Goal: Task Accomplishment & Management: Use online tool/utility

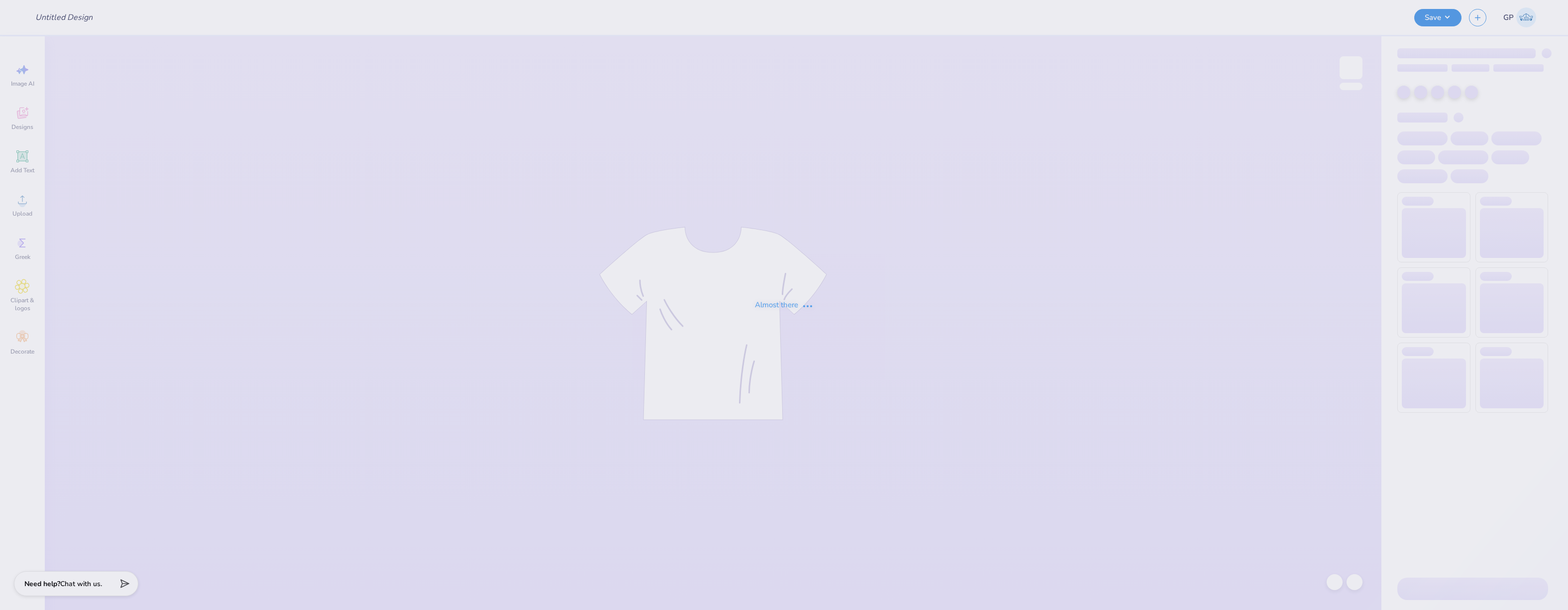
type input "dsp hat"
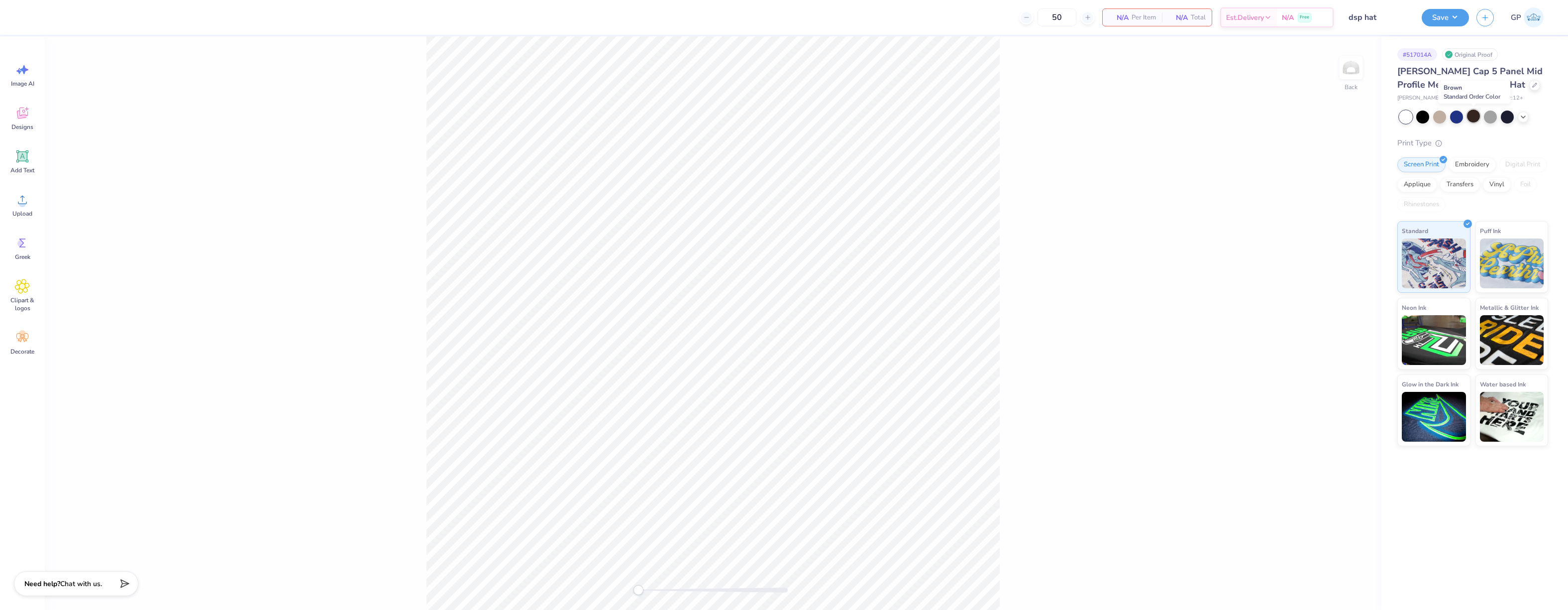
click at [1476, 120] on div at bounding box center [1474, 116] width 13 height 13
click at [1426, 119] on div at bounding box center [1423, 116] width 13 height 13
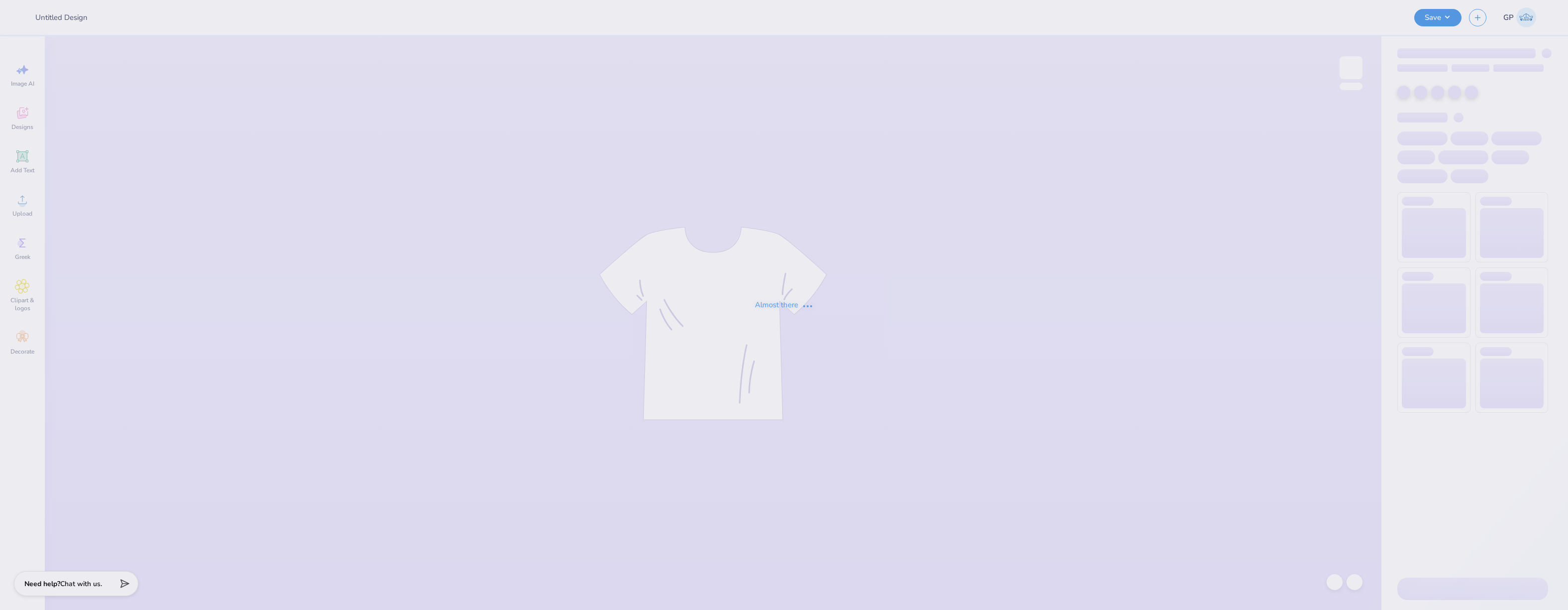
type input "dsp hat"
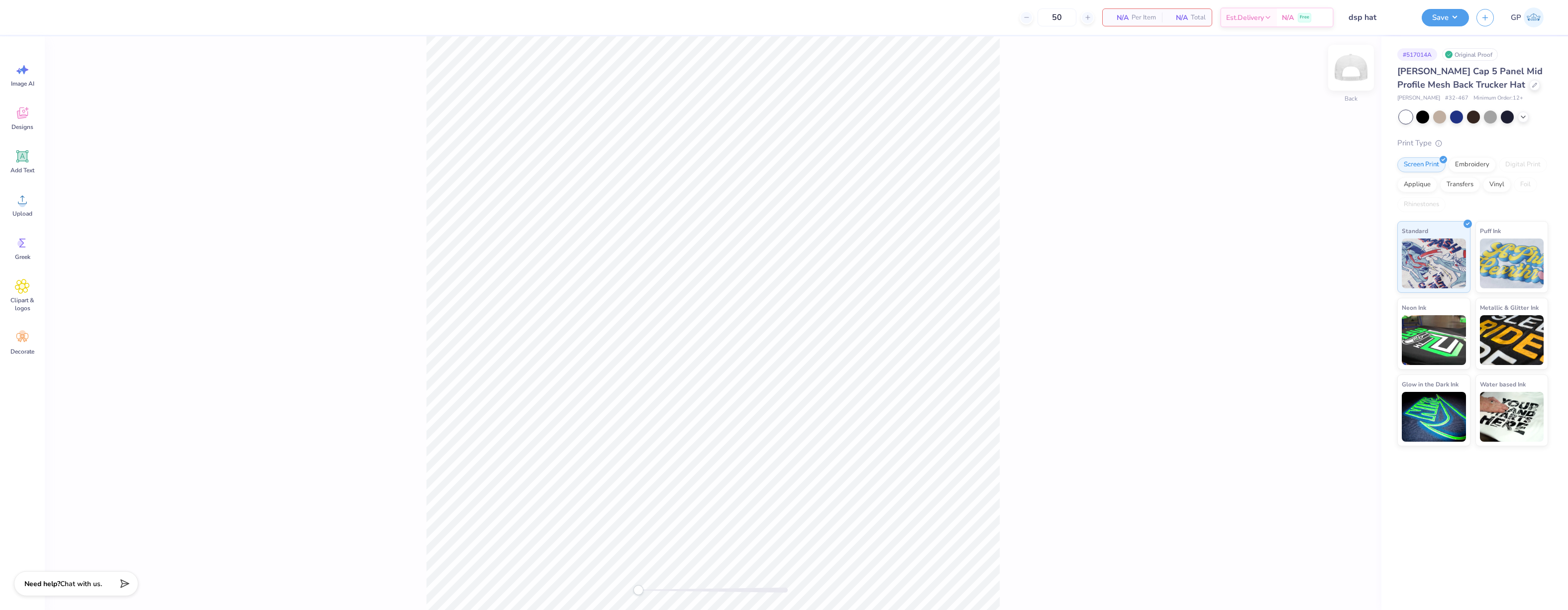
click at [1349, 75] on img at bounding box center [1351, 68] width 40 height 40
click at [28, 164] on div "Add Text" at bounding box center [23, 161] width 36 height 37
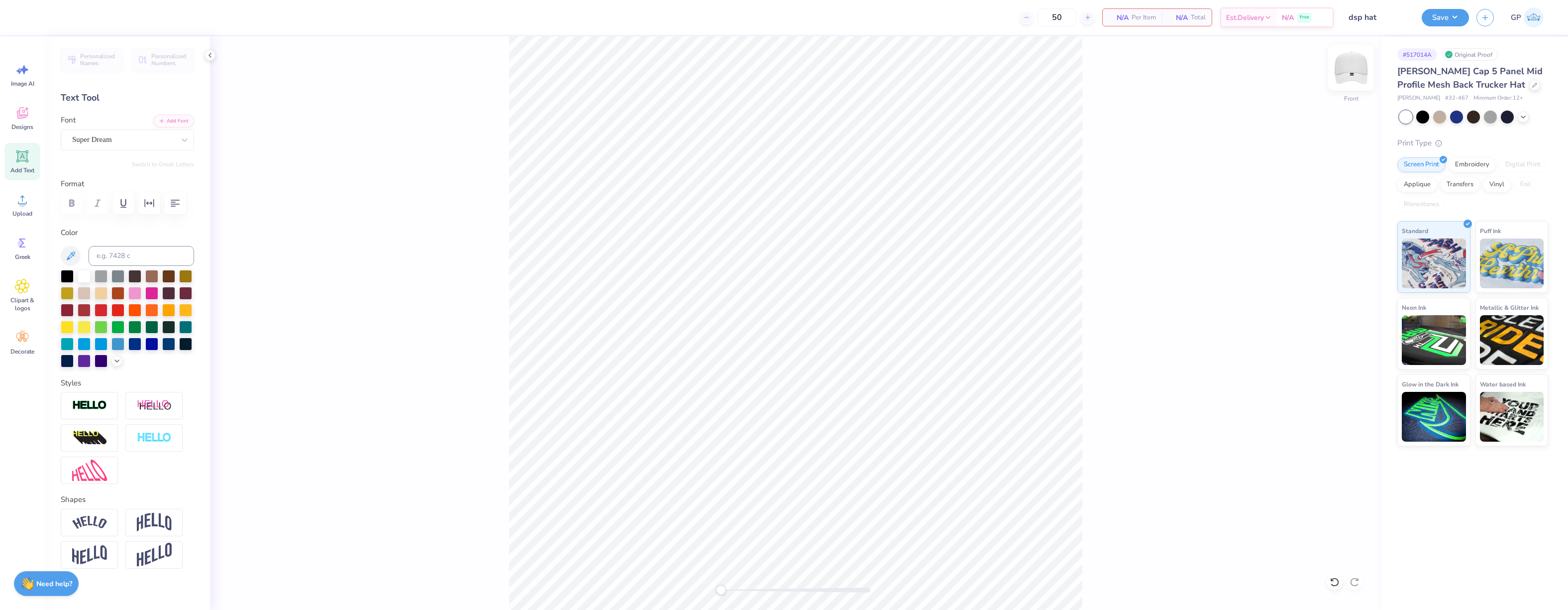
click at [1353, 77] on img at bounding box center [1351, 68] width 40 height 40
click at [24, 162] on icon at bounding box center [22, 156] width 15 height 15
type input "2.54"
type input "0.74"
type input "3.64"
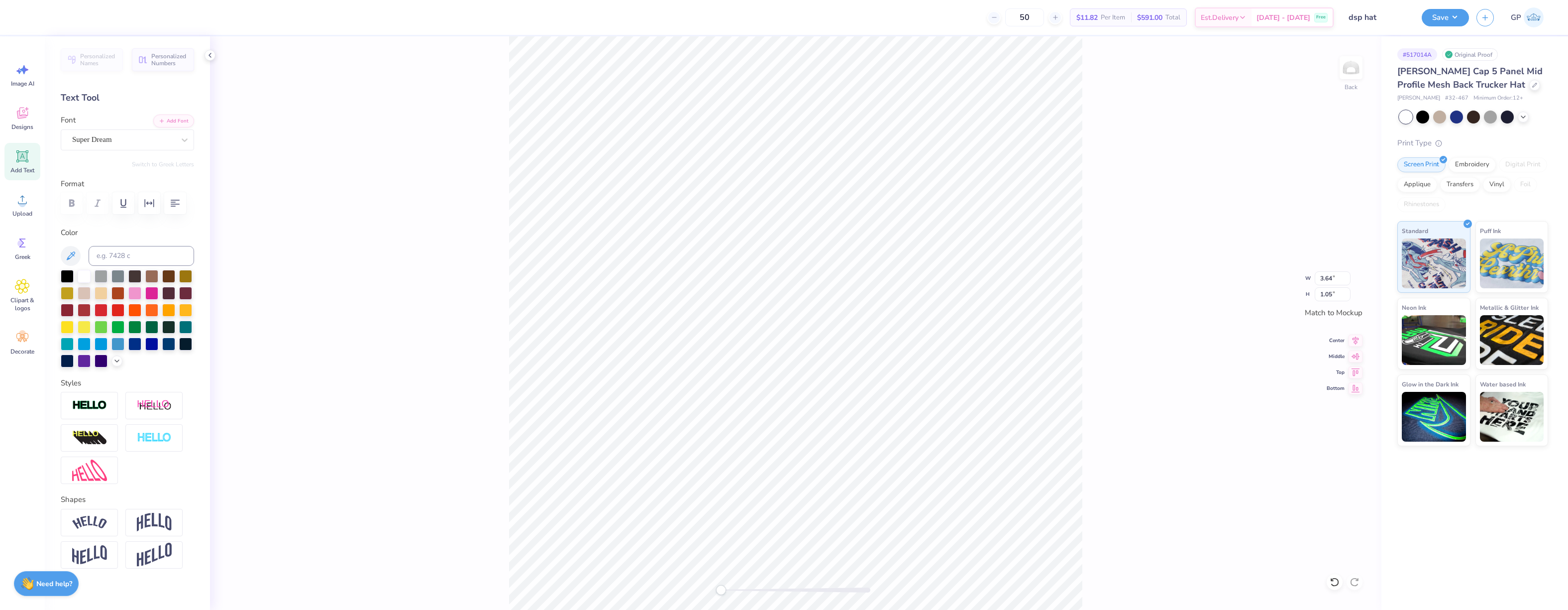
type input "1.05"
type input "3.92"
type input "1.14"
click at [1356, 71] on img at bounding box center [1351, 68] width 40 height 40
click at [24, 169] on span "Add Text" at bounding box center [23, 169] width 24 height 8
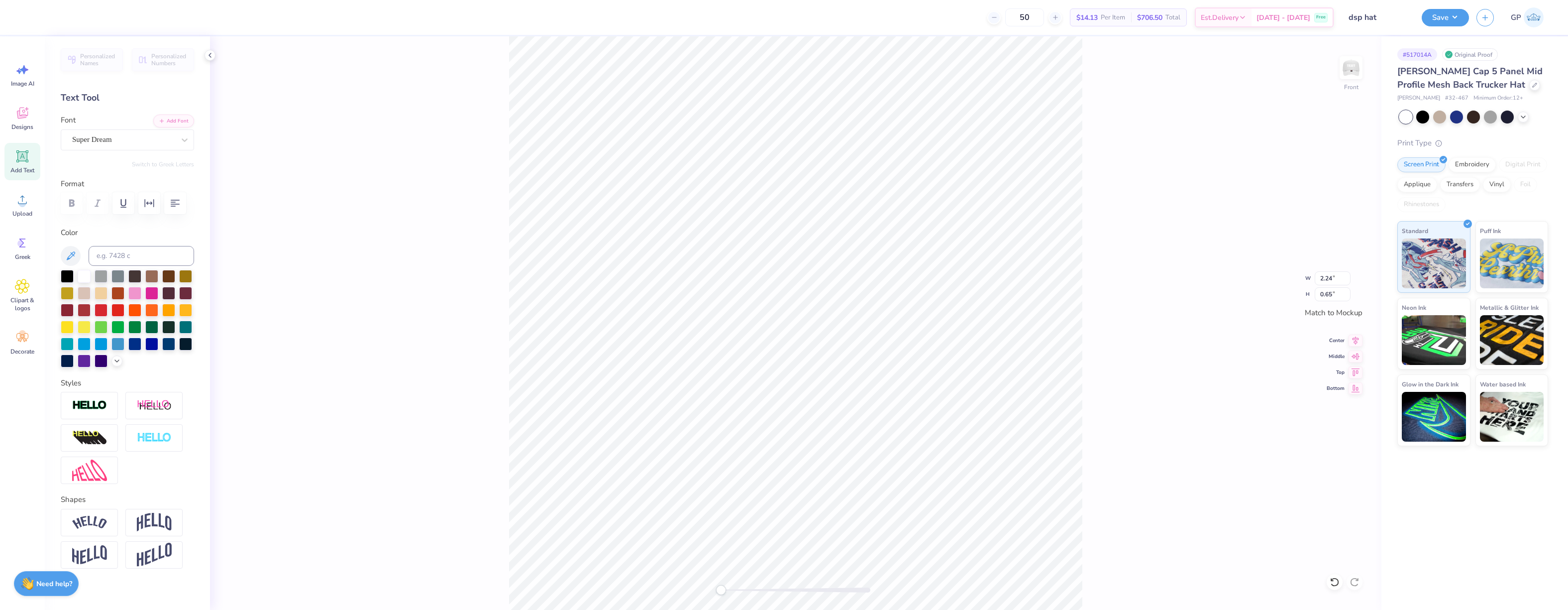
type input "2.24"
type input "0.65"
type input "2.12"
type input "0.61"
type input "1.80"
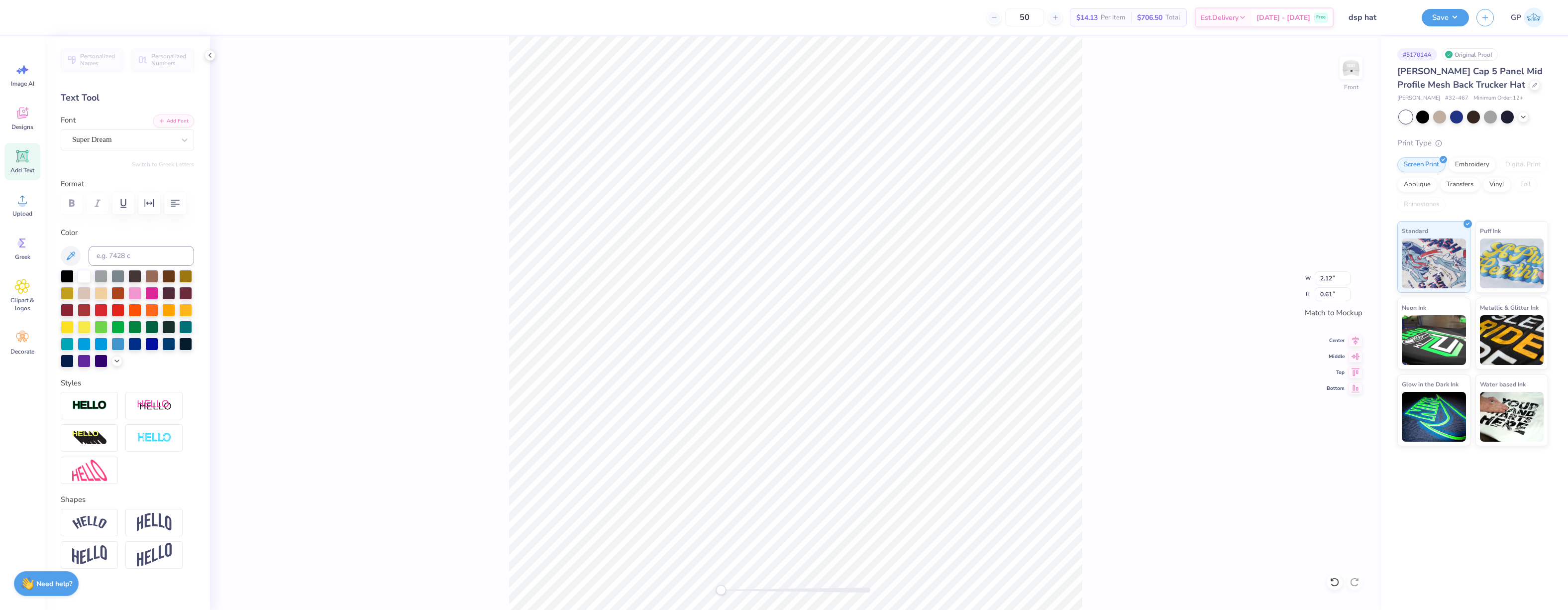
type input "0.52"
type textarea "TEXTSDA"
type input "3.38"
type input "0.57"
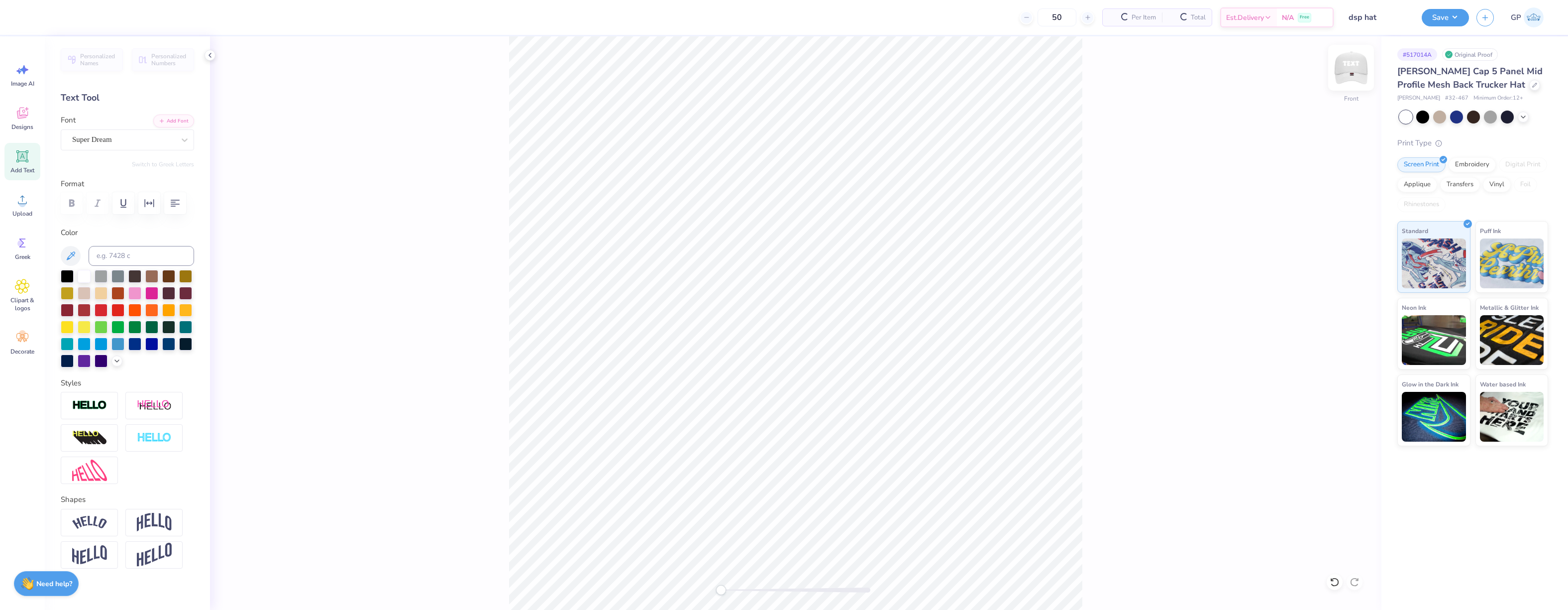
click at [1345, 68] on img at bounding box center [1351, 68] width 40 height 40
click at [1425, 120] on div at bounding box center [1423, 116] width 13 height 13
click at [24, 208] on div "Upload" at bounding box center [23, 204] width 36 height 37
click at [1112, 278] on div "Back W 3.98 3.98 " H 1.29 1.29 " Match to [GEOGRAPHIC_DATA] Middle Top Bottom" at bounding box center [796, 323] width 1172 height 574
click at [1351, 69] on img at bounding box center [1351, 68] width 40 height 40
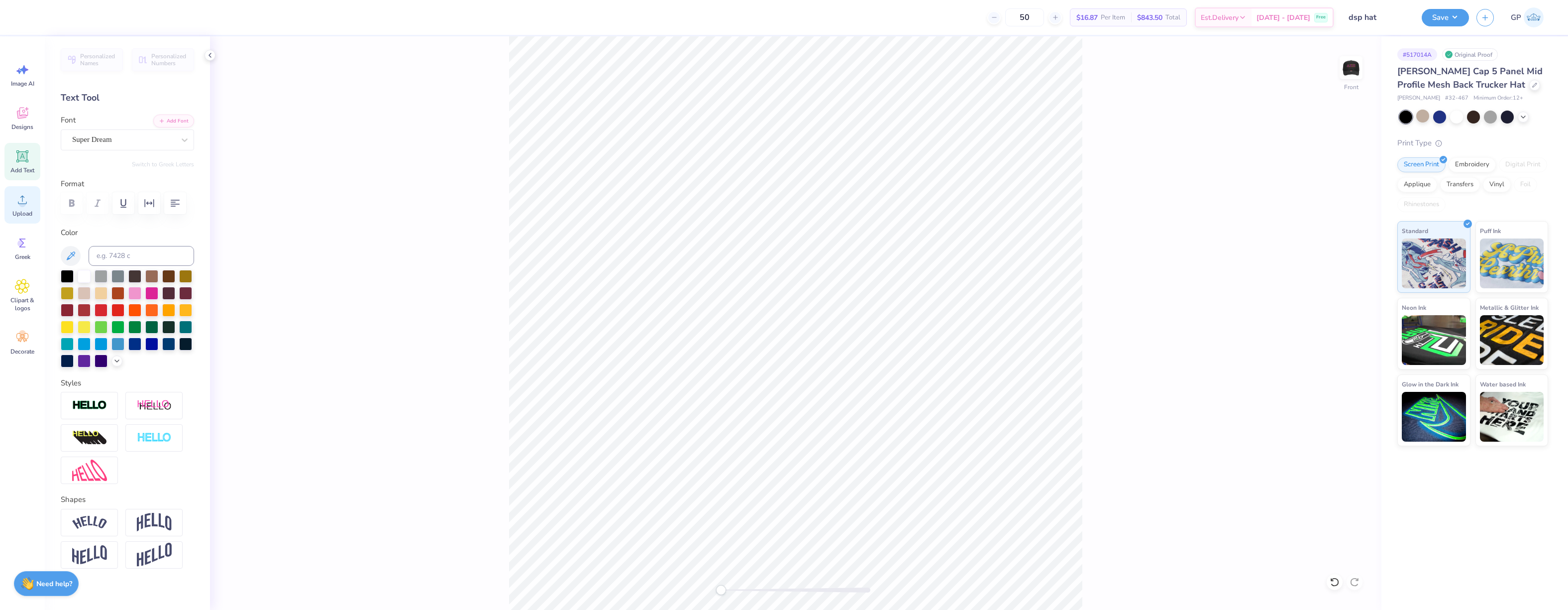
click at [24, 201] on icon at bounding box center [22, 199] width 15 height 15
click at [1478, 168] on div "Embroidery" at bounding box center [1472, 163] width 47 height 15
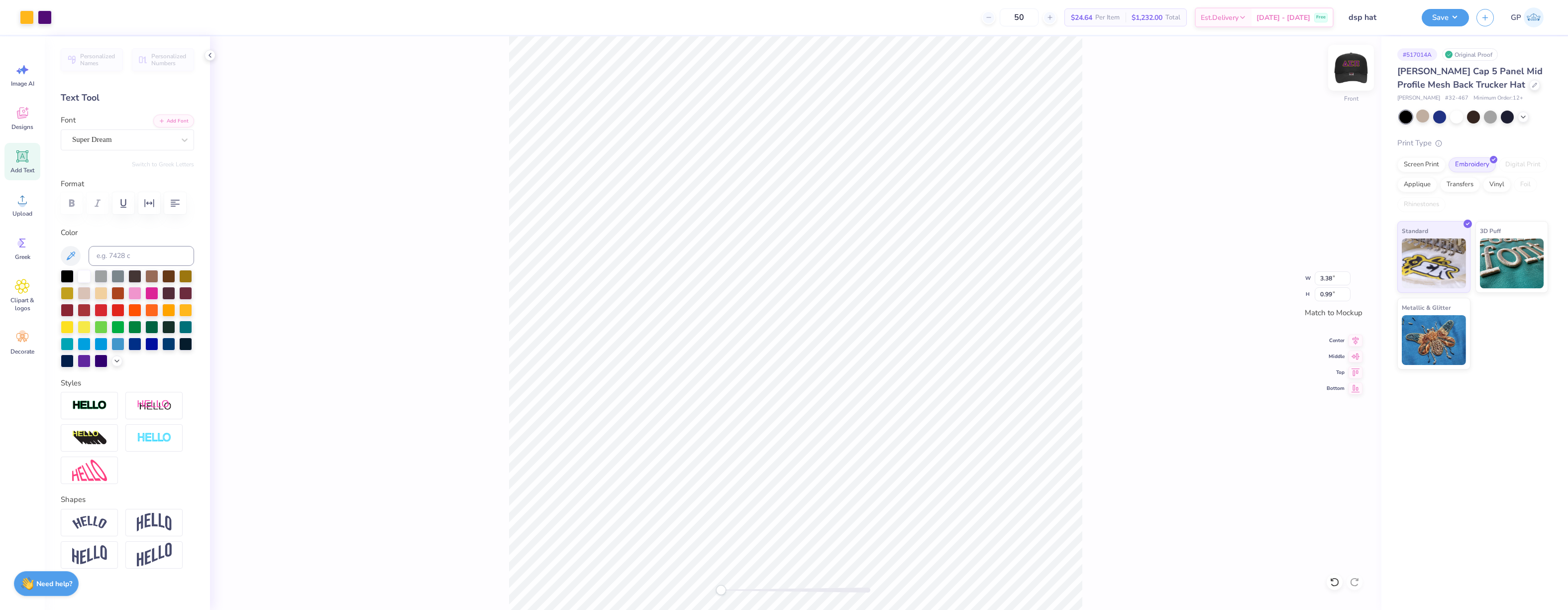
click at [1353, 73] on img at bounding box center [1351, 68] width 40 height 40
type input "4.73"
type input "1.38"
click at [1351, 74] on img at bounding box center [1351, 68] width 40 height 40
type input "2.84"
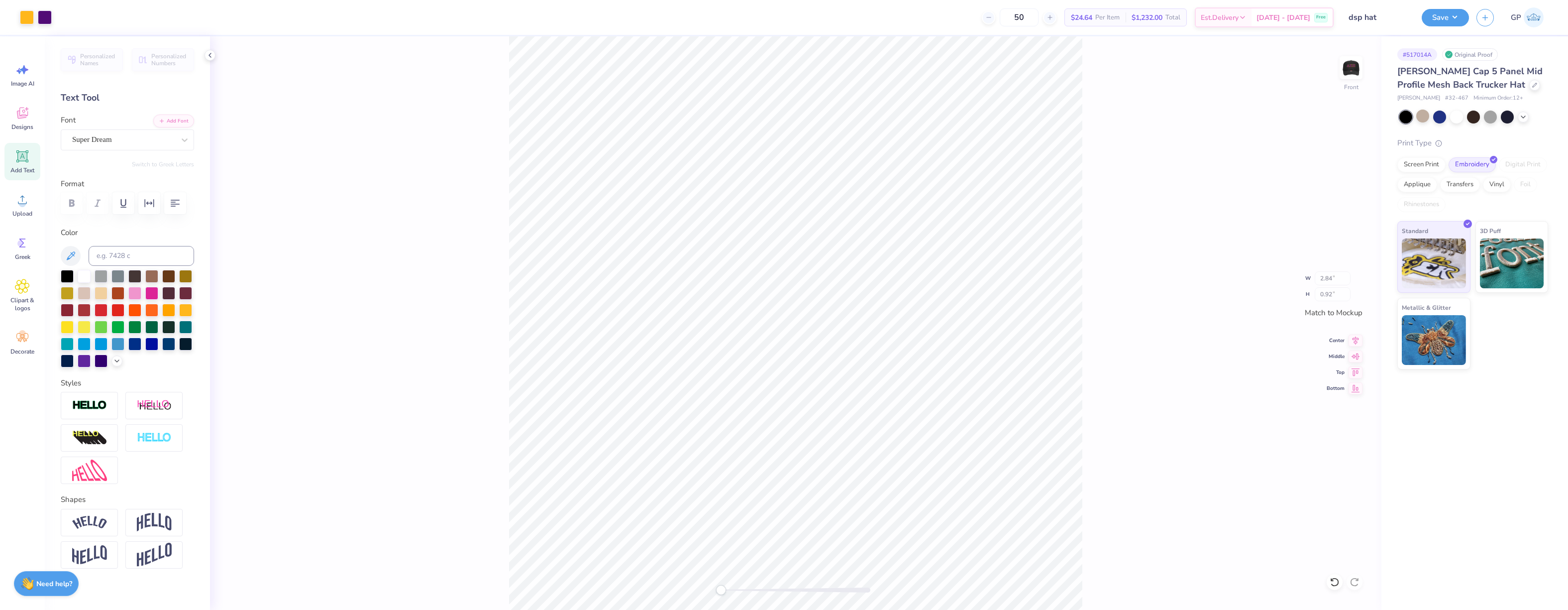
type input "0.92"
click at [1152, 175] on div "Front W 2.84 2.84 " H 0.92 0.92 " Match to Mockup Center Middle Top Bottom" at bounding box center [796, 323] width 1172 height 574
click at [1345, 71] on img at bounding box center [1351, 68] width 40 height 40
click at [1190, 155] on div "Back" at bounding box center [796, 323] width 1172 height 574
click at [1431, 20] on button "Save" at bounding box center [1446, 15] width 47 height 17
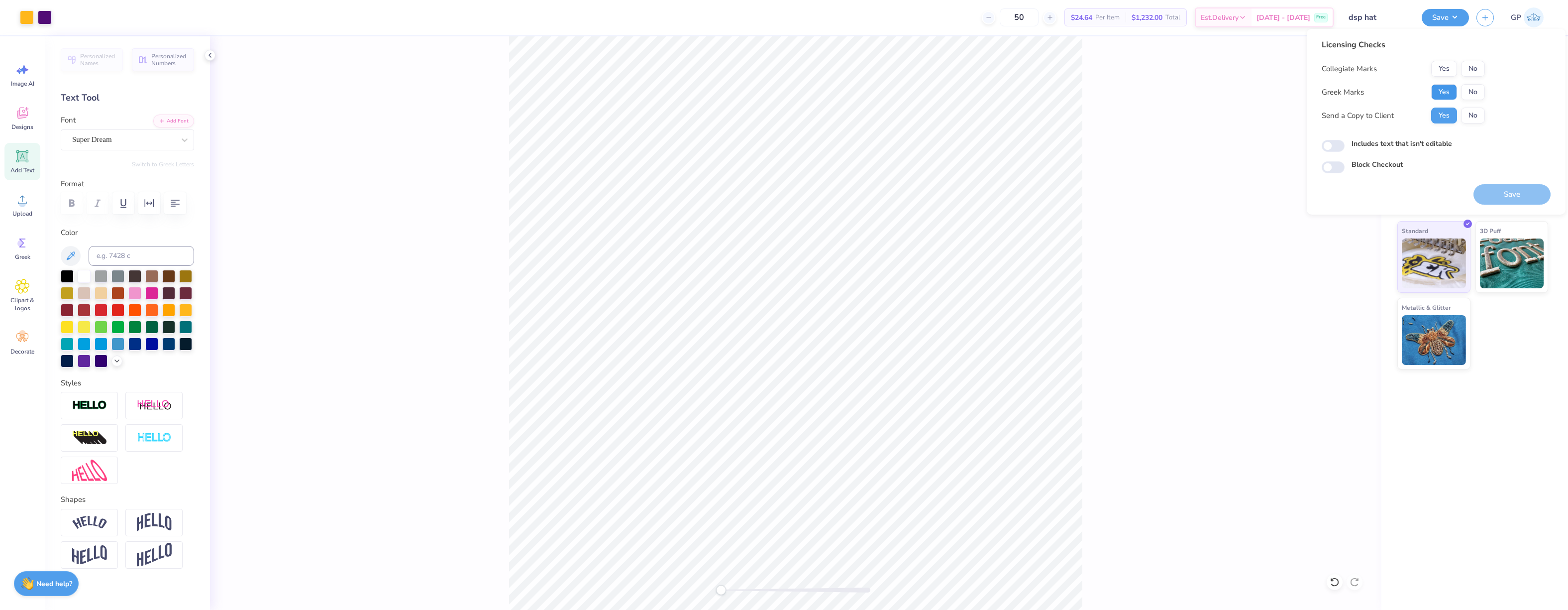
click at [1435, 95] on button "Yes" at bounding box center [1444, 92] width 26 height 16
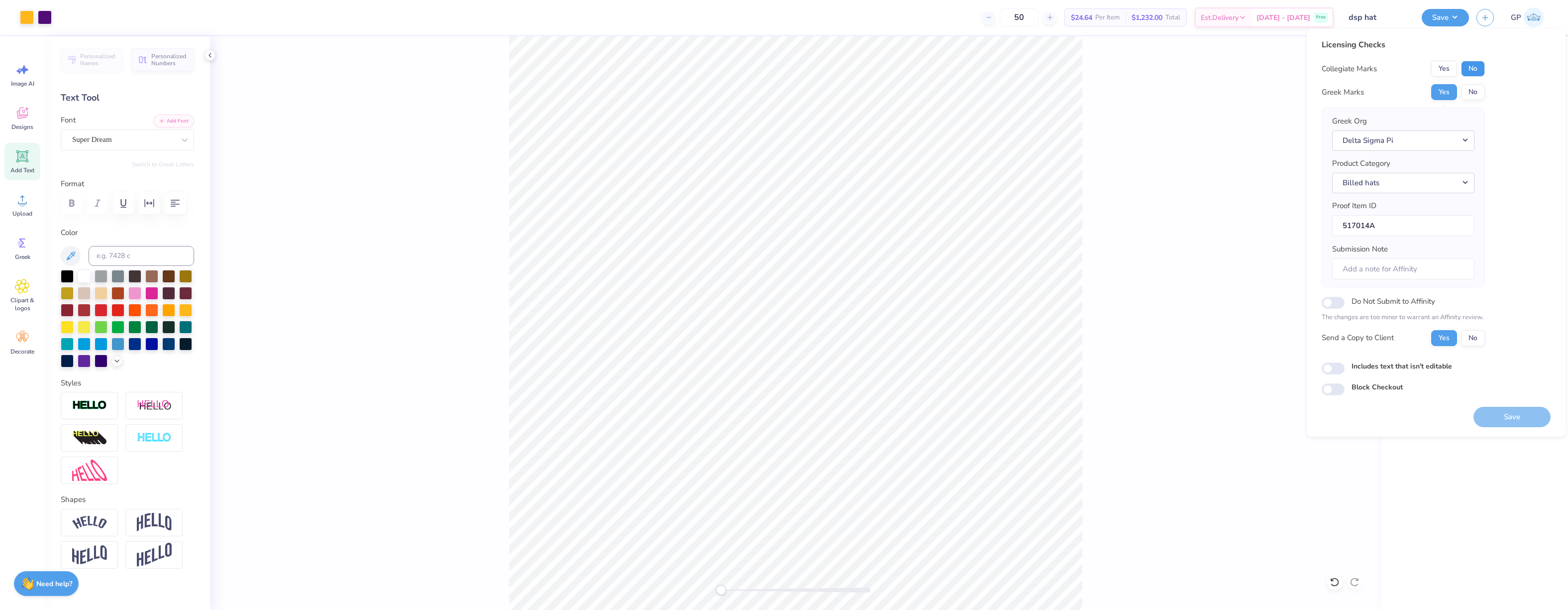
click at [1467, 70] on button "No" at bounding box center [1473, 69] width 24 height 16
click at [1331, 371] on input "Includes text that isn't editable" at bounding box center [1332, 368] width 23 height 12
checkbox input "true"
click at [1501, 412] on button "Save" at bounding box center [1512, 417] width 77 height 21
